Goal: Transaction & Acquisition: Purchase product/service

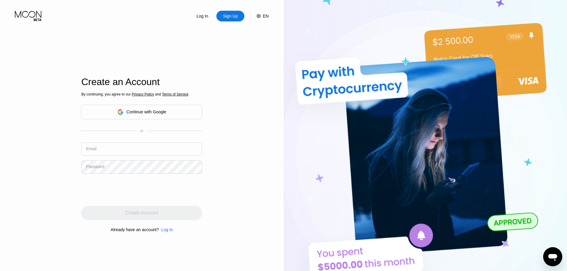
click at [115, 146] on input "text" at bounding box center [141, 149] width 121 height 13
type input "[PERSON_NAME][DOMAIN_NAME][EMAIL_ADDRESS][PERSON_NAME][DOMAIN_NAME]"
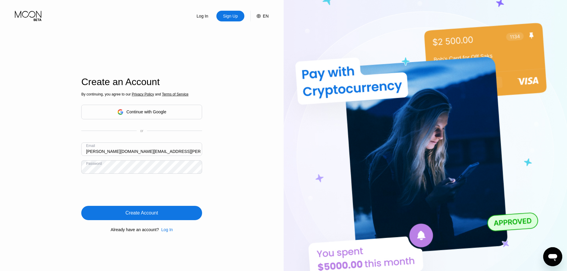
click at [147, 214] on div "Create Account" at bounding box center [142, 213] width 32 height 6
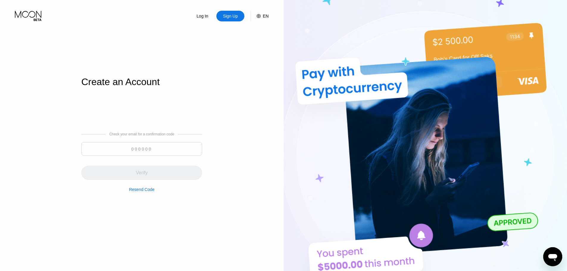
click at [135, 155] on input at bounding box center [141, 148] width 121 height 13
paste input "333621"
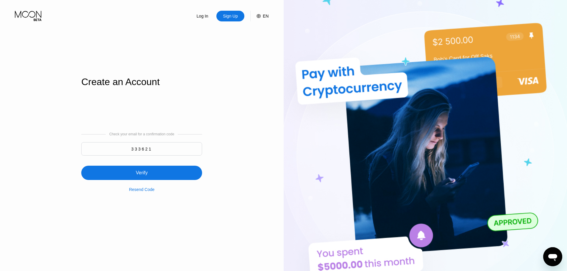
type input "333621"
click at [152, 171] on div "Verify" at bounding box center [141, 173] width 121 height 14
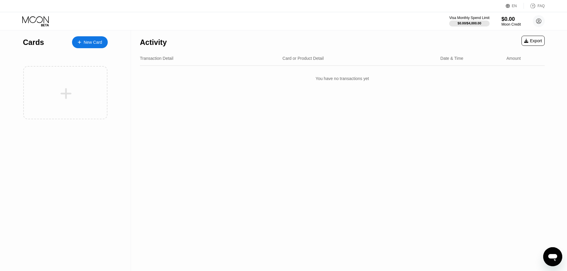
click at [100, 45] on div "New Card" at bounding box center [93, 42] width 18 height 5
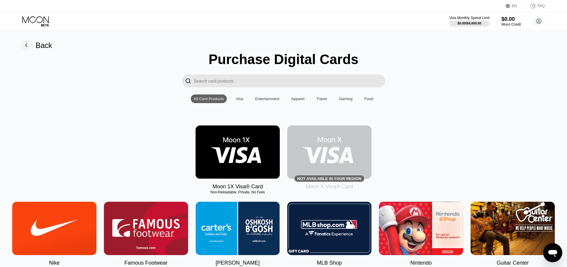
click at [243, 101] on div "Visa" at bounding box center [239, 98] width 7 height 4
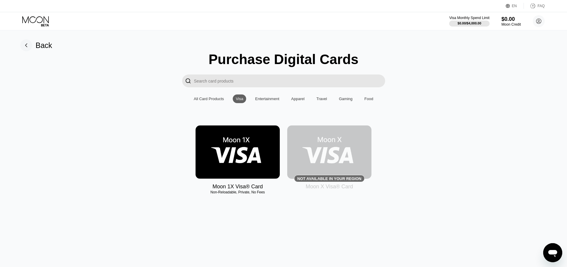
click at [344, 168] on img at bounding box center [329, 151] width 84 height 53
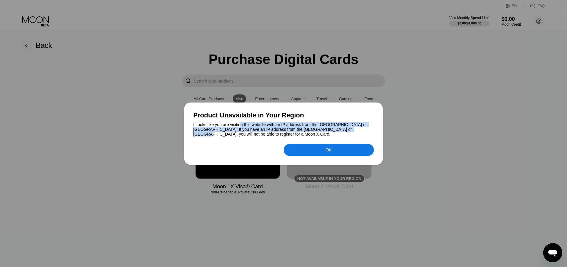
drag, startPoint x: 242, startPoint y: 126, endPoint x: 334, endPoint y: 132, distance: 92.5
click at [333, 132] on div "It looks like you are visiting this website with an IP address from the [GEOGRA…" at bounding box center [283, 129] width 181 height 14
click at [336, 149] on div "OK" at bounding box center [329, 150] width 90 height 12
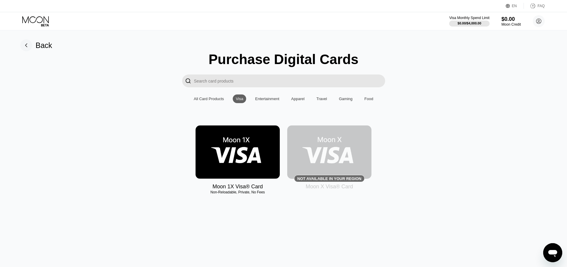
click at [241, 164] on img at bounding box center [238, 151] width 84 height 53
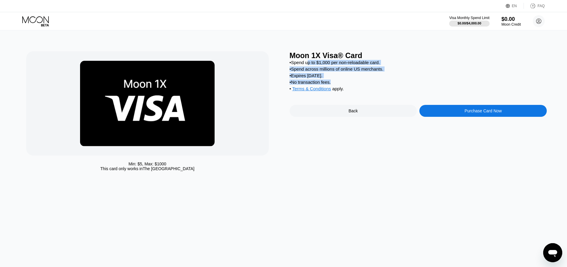
drag, startPoint x: 308, startPoint y: 61, endPoint x: 358, endPoint y: 89, distance: 57.1
click at [336, 85] on div "• Spend up to $1,000 per non-reloadable card. • Spend across millions of online…" at bounding box center [419, 77] width 258 height 34
click at [503, 117] on div "Purchase Card Now" at bounding box center [483, 111] width 127 height 12
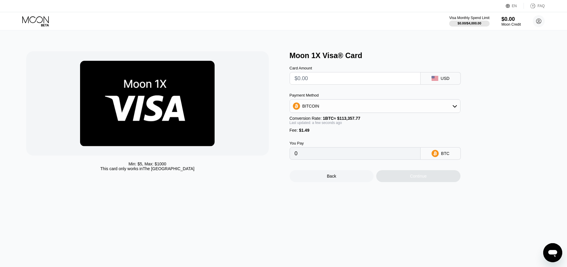
click at [329, 81] on input "text" at bounding box center [355, 78] width 121 height 12
click at [356, 112] on div "BITCOIN" at bounding box center [375, 106] width 170 height 12
click at [340, 138] on div "USDT on TRON" at bounding box center [379, 135] width 154 height 5
type input "0.00"
click at [363, 125] on div "Last updated: a few seconds ago" at bounding box center [375, 123] width 171 height 4
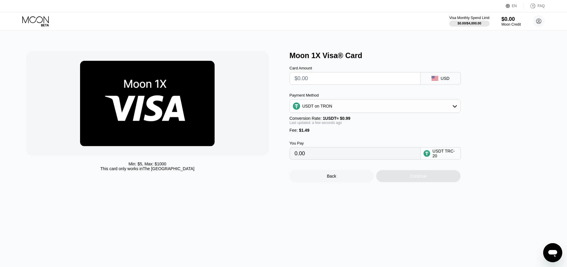
click at [324, 79] on input "text" at bounding box center [355, 78] width 121 height 12
click at [319, 81] on input "text" at bounding box center [355, 78] width 121 height 12
type input "$15"
type input "16.66"
type input "$15"
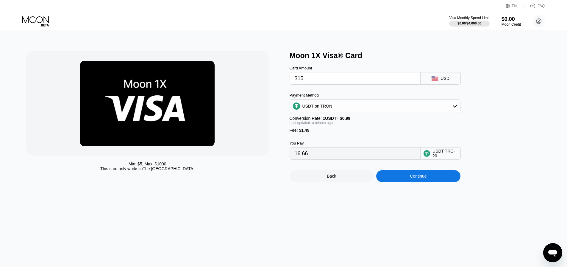
click at [320, 74] on input "$15" at bounding box center [355, 78] width 121 height 12
click at [415, 178] on div "Continue" at bounding box center [418, 176] width 17 height 5
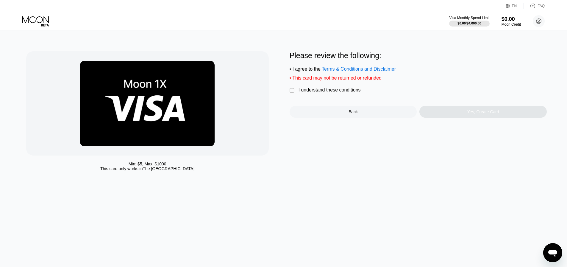
click at [317, 91] on div "I understand these conditions" at bounding box center [330, 89] width 62 height 5
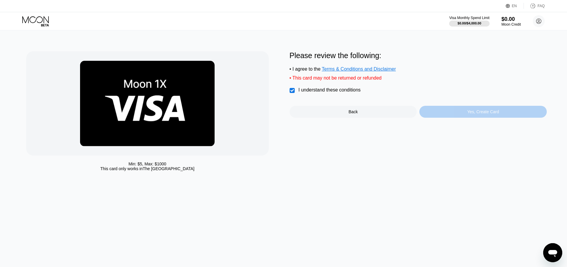
click at [467, 115] on div "Yes, Create Card" at bounding box center [483, 112] width 127 height 12
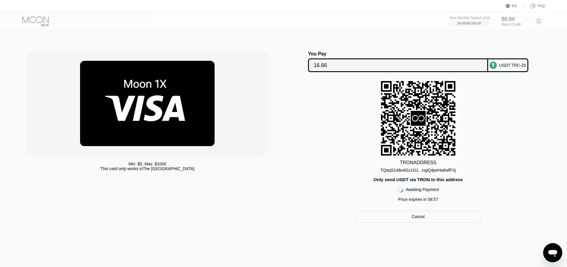
click at [416, 172] on div "TQaqS148o4Gz1G1...rsgQ4peHa6wfFXj" at bounding box center [419, 170] width 76 height 5
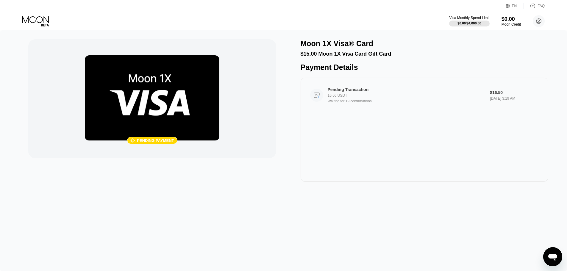
click at [363, 98] on div "16.66 USDT" at bounding box center [407, 95] width 158 height 4
click at [468, 17] on div "Visa Monthly Spend Limit" at bounding box center [469, 18] width 41 height 4
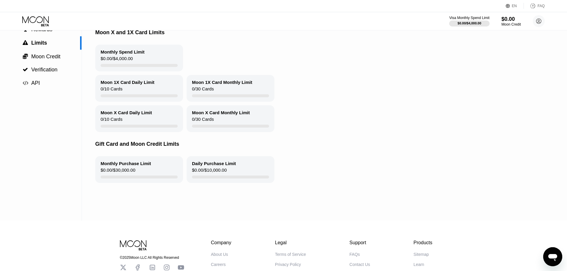
scroll to position [60, 0]
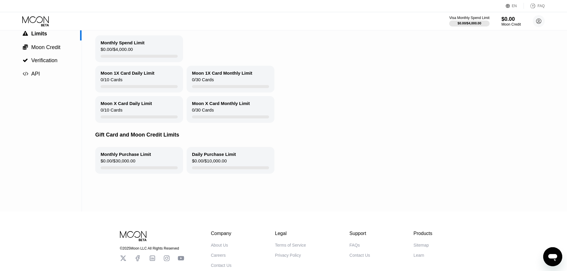
click at [148, 106] on div "Moon X Card Daily Limit" at bounding box center [127, 103] width 52 height 5
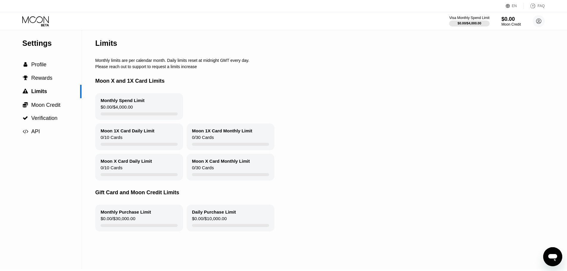
scroll to position [0, 0]
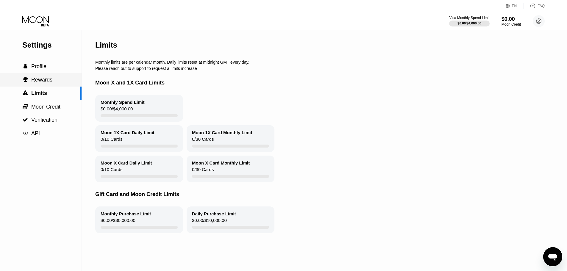
click at [44, 79] on span "Rewards" at bounding box center [41, 80] width 21 height 6
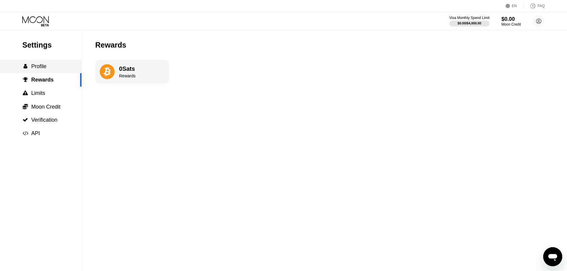
click at [52, 66] on div " Profile" at bounding box center [41, 66] width 82 height 6
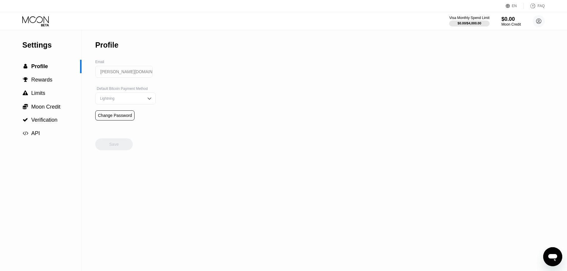
click at [123, 96] on div "Lightning" at bounding box center [125, 99] width 60 height 12
click at [114, 124] on div "On-Chain" at bounding box center [126, 122] width 54 height 4
click at [132, 99] on div "On-Chain" at bounding box center [121, 98] width 45 height 4
click at [115, 113] on div "Lightning" at bounding box center [126, 110] width 54 height 4
click at [195, 106] on div "Settings  Profile  Rewards  Limits  Moon Credit  Verification  API Profil…" at bounding box center [283, 150] width 567 height 241
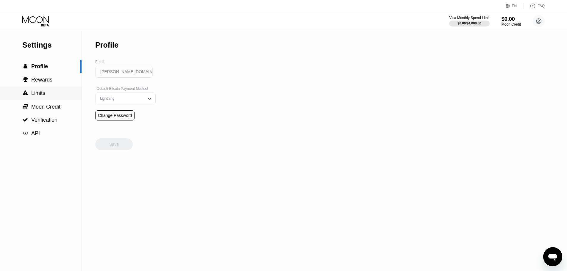
click at [49, 94] on div " Limits" at bounding box center [41, 93] width 82 height 6
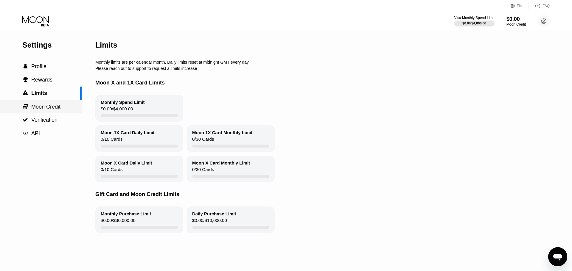
click at [53, 110] on span "Moon Credit" at bounding box center [45, 107] width 29 height 6
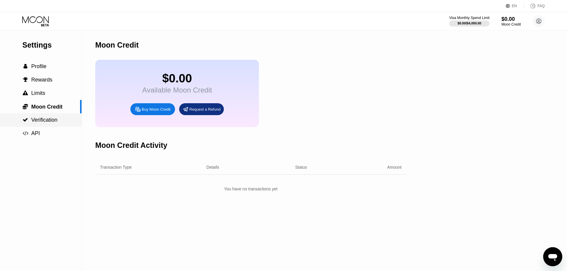
click at [58, 123] on div " Verification" at bounding box center [41, 120] width 82 height 6
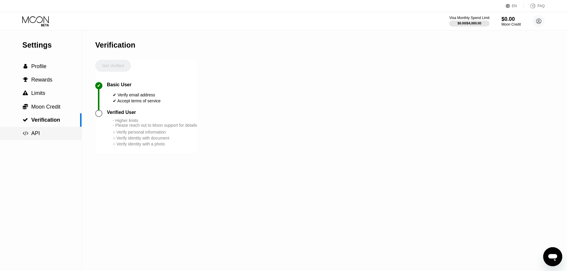
click at [53, 136] on div " API" at bounding box center [41, 133] width 82 height 6
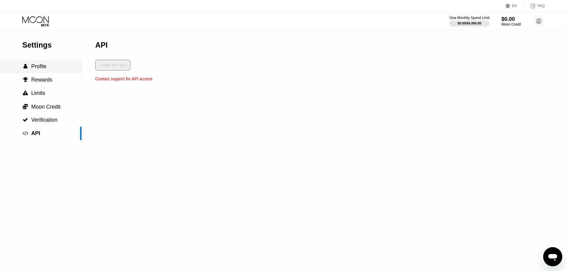
click at [57, 69] on div " Profile" at bounding box center [41, 66] width 82 height 6
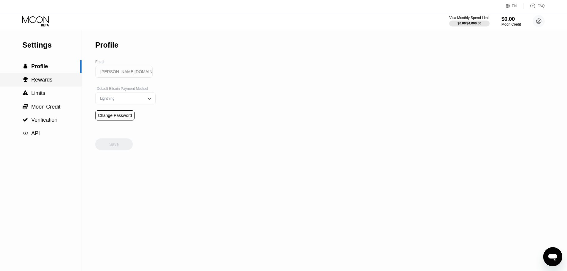
click at [53, 82] on div " Rewards" at bounding box center [41, 80] width 82 height 6
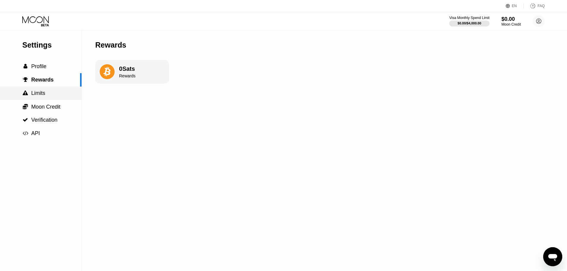
click at [52, 93] on div " Limits" at bounding box center [41, 93] width 82 height 6
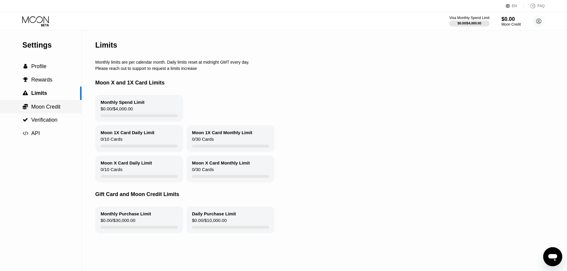
click at [57, 108] on span "Moon Credit" at bounding box center [45, 107] width 29 height 6
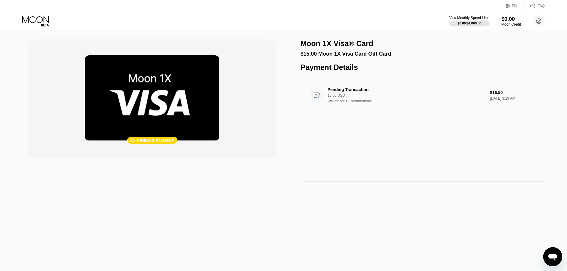
click at [367, 57] on div "$15.00 Moon 1X Visa Card Gift Card" at bounding box center [425, 54] width 248 height 6
click at [364, 59] on div "Moon 1X Visa® Card $15.00 Moon 1X Visa Card Gift Card Payment Details Pending T…" at bounding box center [425, 110] width 248 height 143
click at [170, 102] on img at bounding box center [152, 97] width 135 height 85
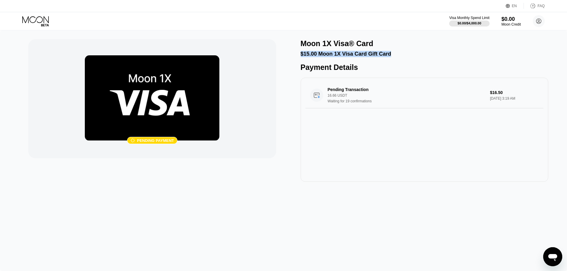
click at [381, 103] on div "Waiting for 19 confirmations" at bounding box center [407, 101] width 158 height 4
click at [281, 95] on div " Pending payment Moon 1X Visa® Card $15.00 Moon 1X Visa Card Gift Card Payment…" at bounding box center [283, 110] width 511 height 143
click at [318, 60] on div "Moon 1X Visa® Card $15.00 Moon 1X Visa Card Gift Card Payment Details Pending T…" at bounding box center [425, 110] width 248 height 143
click at [321, 57] on div "$15.00 Moon 1X Visa Card Gift Card" at bounding box center [425, 54] width 248 height 6
click at [540, 23] on circle at bounding box center [539, 21] width 12 height 12
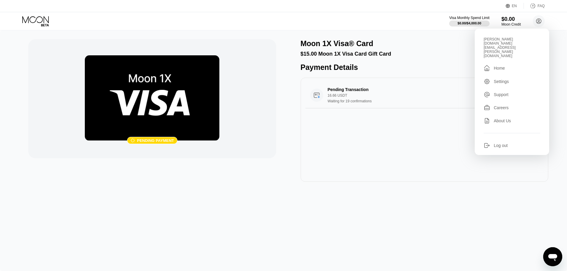
click at [280, 129] on div " Pending payment Moon 1X Visa® Card $15.00 Moon 1X Visa Card Gift Card Payment…" at bounding box center [283, 110] width 511 height 143
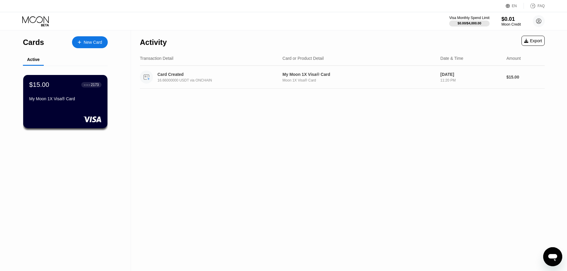
click at [196, 79] on div "16.66000000 USDT via ONCHAIN" at bounding box center [220, 80] width 124 height 4
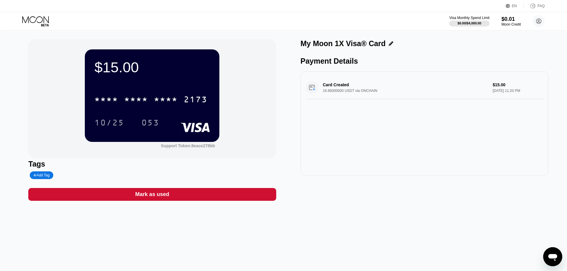
click at [43, 176] on div "Add Tag" at bounding box center [41, 175] width 16 height 4
click at [164, 168] on div "Tags" at bounding box center [152, 164] width 248 height 9
click at [86, 177] on div at bounding box center [88, 176] width 7 height 4
click at [127, 101] on div "* * * *" at bounding box center [136, 101] width 24 height 10
click at [124, 70] on div "$15.00" at bounding box center [152, 67] width 116 height 17
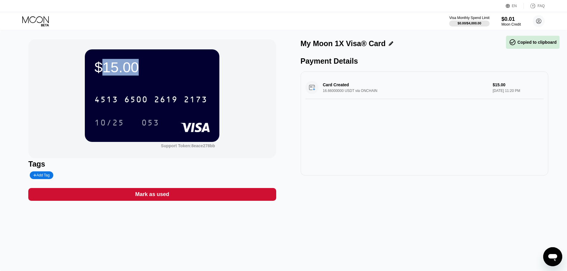
click at [124, 70] on div "$15.00" at bounding box center [152, 67] width 116 height 17
click at [381, 88] on div "Card Created 16.66000000 USDT via ONCHAIN $15.00 Aug 20, 2025 11:20 PM" at bounding box center [424, 87] width 238 height 23
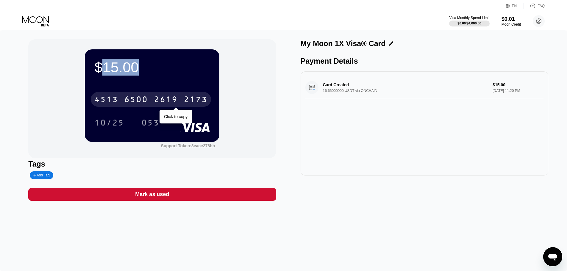
click at [155, 103] on div "2619" at bounding box center [166, 101] width 24 height 10
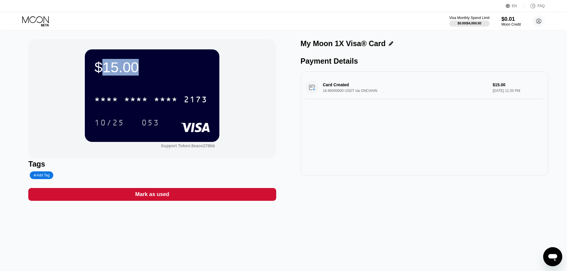
click at [363, 94] on div "Card Created 16.66000000 USDT via ONCHAIN $15.00 Aug 20, 2025 11:20 PM" at bounding box center [424, 87] width 238 height 23
click at [349, 125] on div "Card Created 16.66000000 USDT via ONCHAIN $15.00 Aug 20, 2025 11:20 PM" at bounding box center [425, 123] width 248 height 104
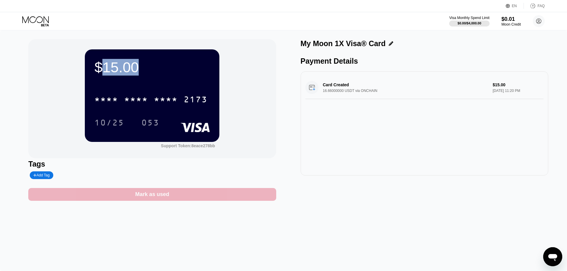
click at [159, 198] on div "Mark as used" at bounding box center [152, 194] width 34 height 7
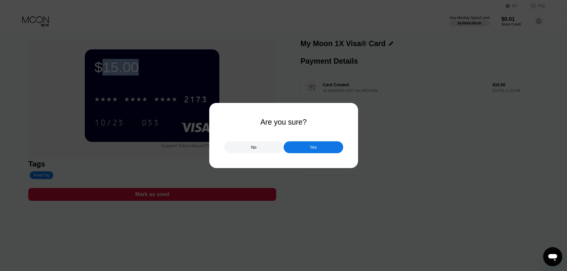
click at [322, 149] on div "Yes" at bounding box center [314, 147] width 60 height 12
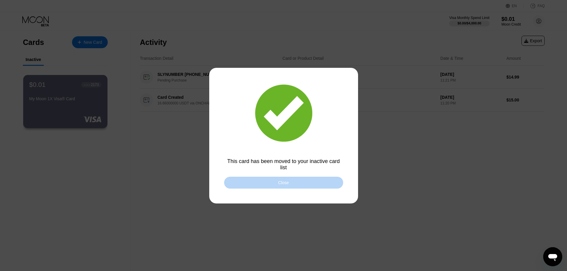
click at [308, 185] on div "Close" at bounding box center [283, 183] width 119 height 12
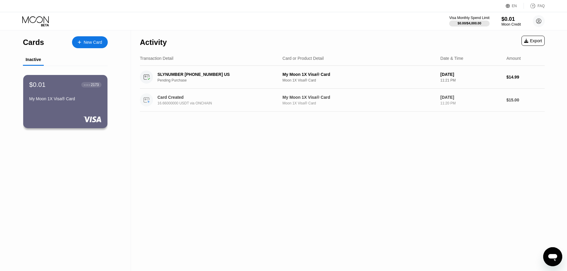
click at [186, 107] on div "Card Created 16.66000000 USDT via ONCHAIN My Moon 1X Visa® Card Moon 1X Visa® C…" at bounding box center [342, 100] width 405 height 23
click at [171, 144] on div "Activity Export Transaction Detail Card or Product Detail Date & Time Amount SL…" at bounding box center [342, 150] width 423 height 241
